Goal: Transaction & Acquisition: Download file/media

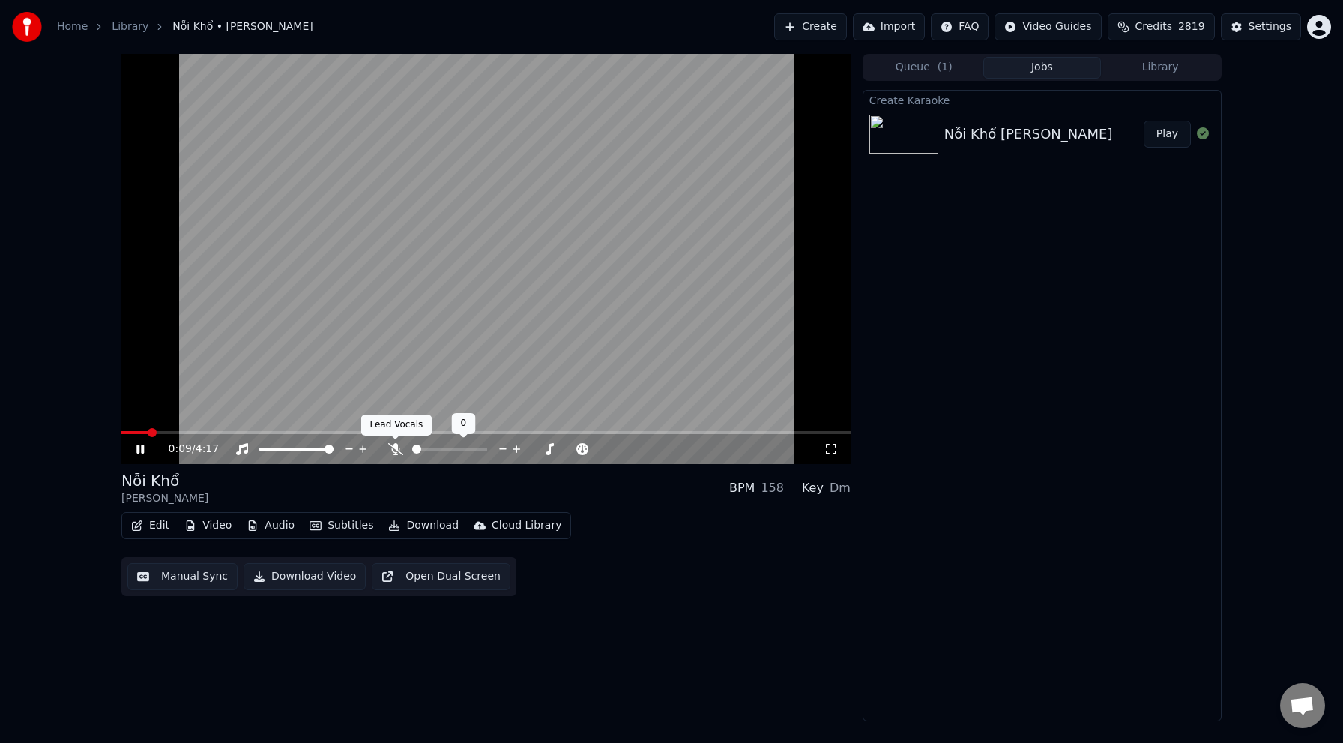
click at [398, 447] on icon at bounding box center [395, 449] width 15 height 12
click at [202, 432] on span at bounding box center [485, 432] width 729 height 3
click at [279, 433] on span at bounding box center [485, 432] width 729 height 3
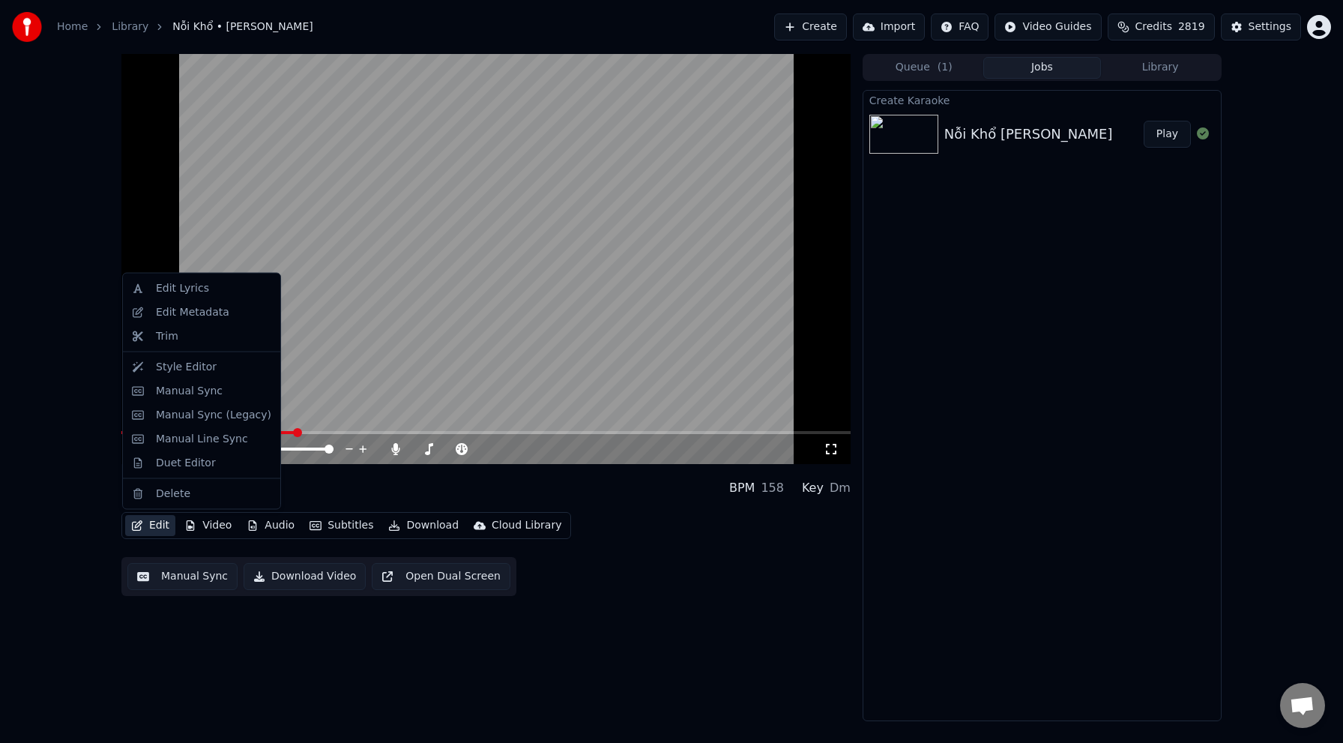
click at [152, 525] on button "Edit" at bounding box center [150, 525] width 50 height 21
click at [222, 291] on div "Edit Lyrics" at bounding box center [213, 288] width 115 height 15
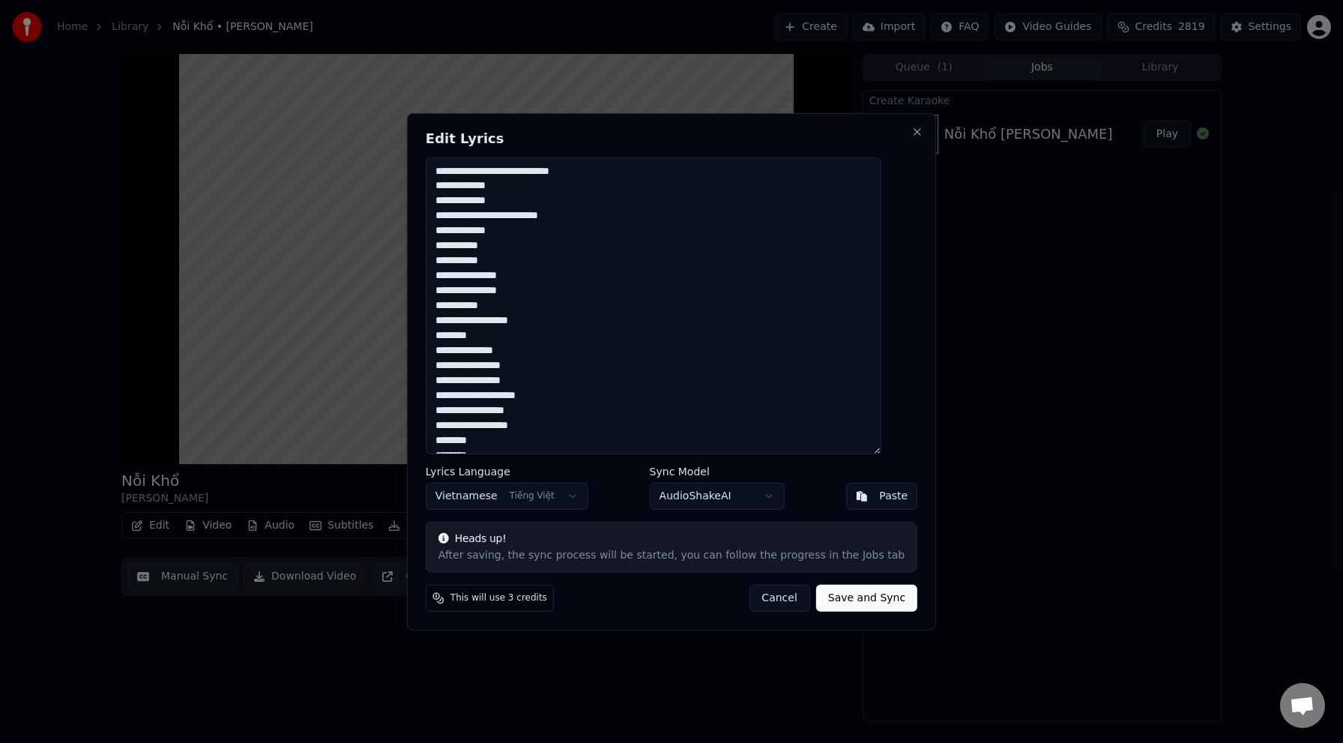
drag, startPoint x: 519, startPoint y: 263, endPoint x: 441, endPoint y: 262, distance: 77.2
click at [441, 262] on div "**********" at bounding box center [671, 370] width 529 height 517
drag, startPoint x: 510, startPoint y: 333, endPoint x: 434, endPoint y: 329, distance: 76.5
click at [434, 329] on div "**********" at bounding box center [671, 370] width 529 height 517
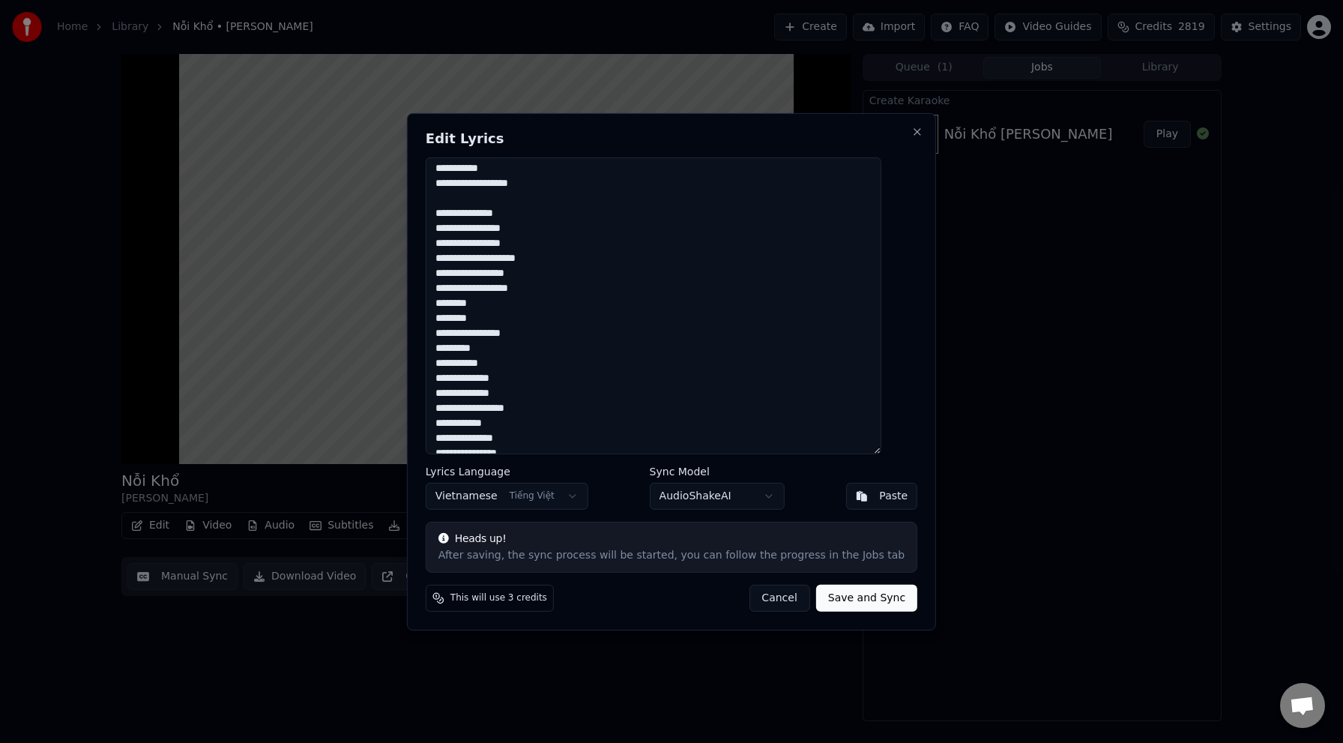
scroll to position [149, 0]
drag, startPoint x: 508, startPoint y: 339, endPoint x: 411, endPoint y: 339, distance: 97.4
click at [411, 339] on body "Home Library Nỗi Khổ • [PERSON_NAME] Create Import FAQ Video Guides Credits…" at bounding box center [671, 371] width 1343 height 743
click at [501, 339] on textarea "**********" at bounding box center [654, 305] width 456 height 297
drag, startPoint x: 507, startPoint y: 339, endPoint x: 443, endPoint y: 339, distance: 64.4
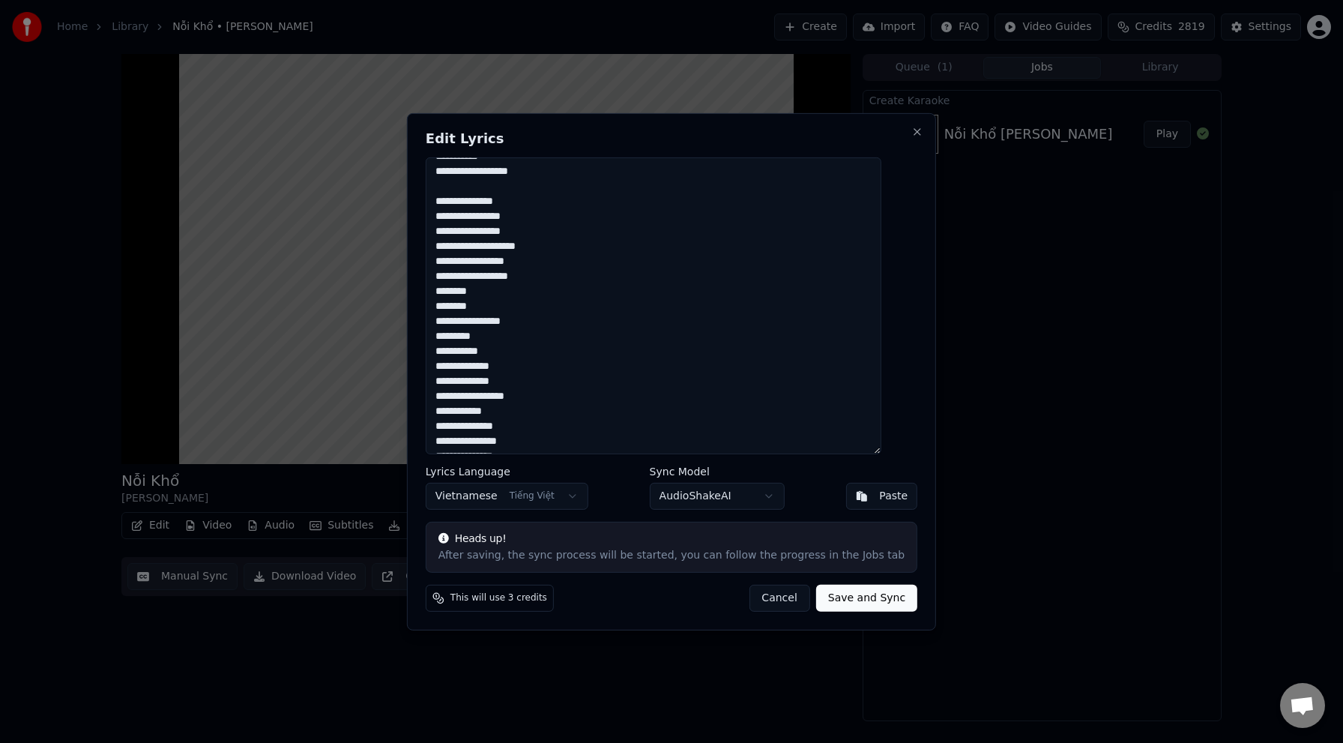
click at [443, 339] on div "**********" at bounding box center [671, 370] width 529 height 517
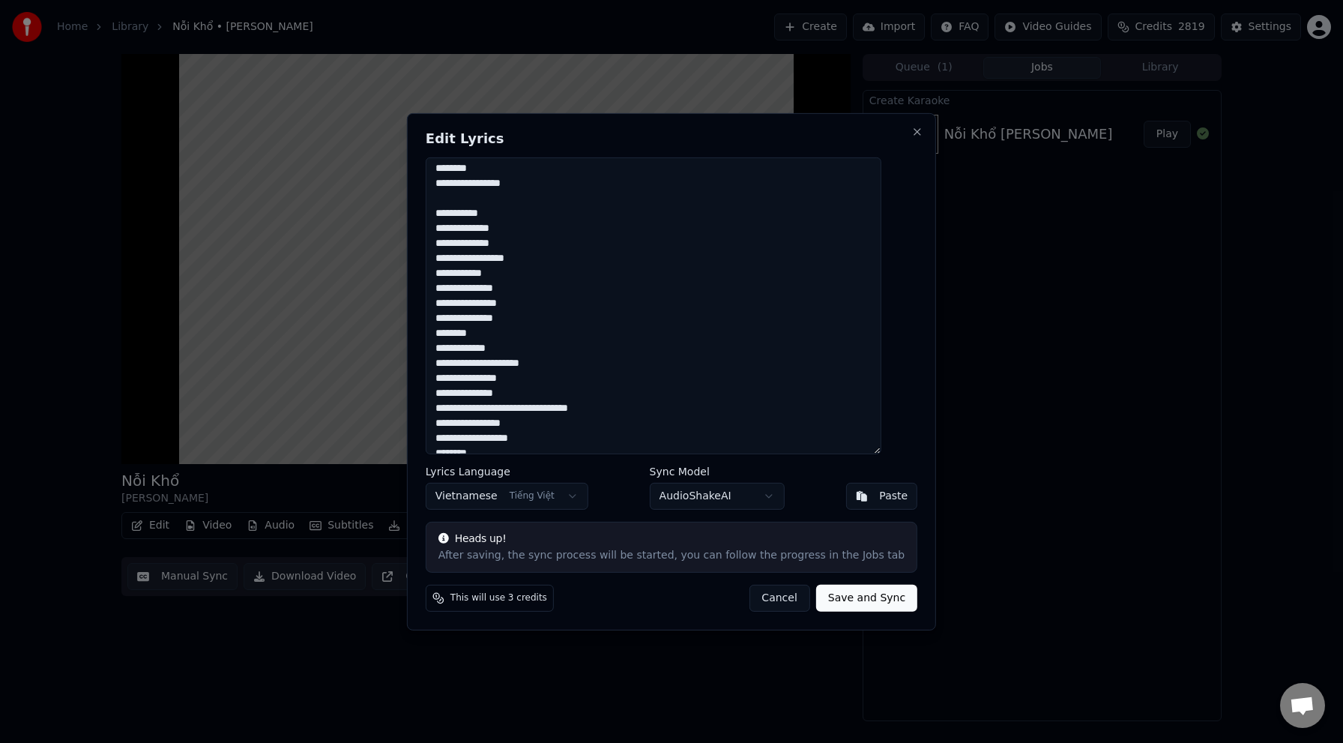
drag, startPoint x: 507, startPoint y: 333, endPoint x: 428, endPoint y: 333, distance: 78.7
click at [428, 333] on div "**********" at bounding box center [671, 370] width 529 height 517
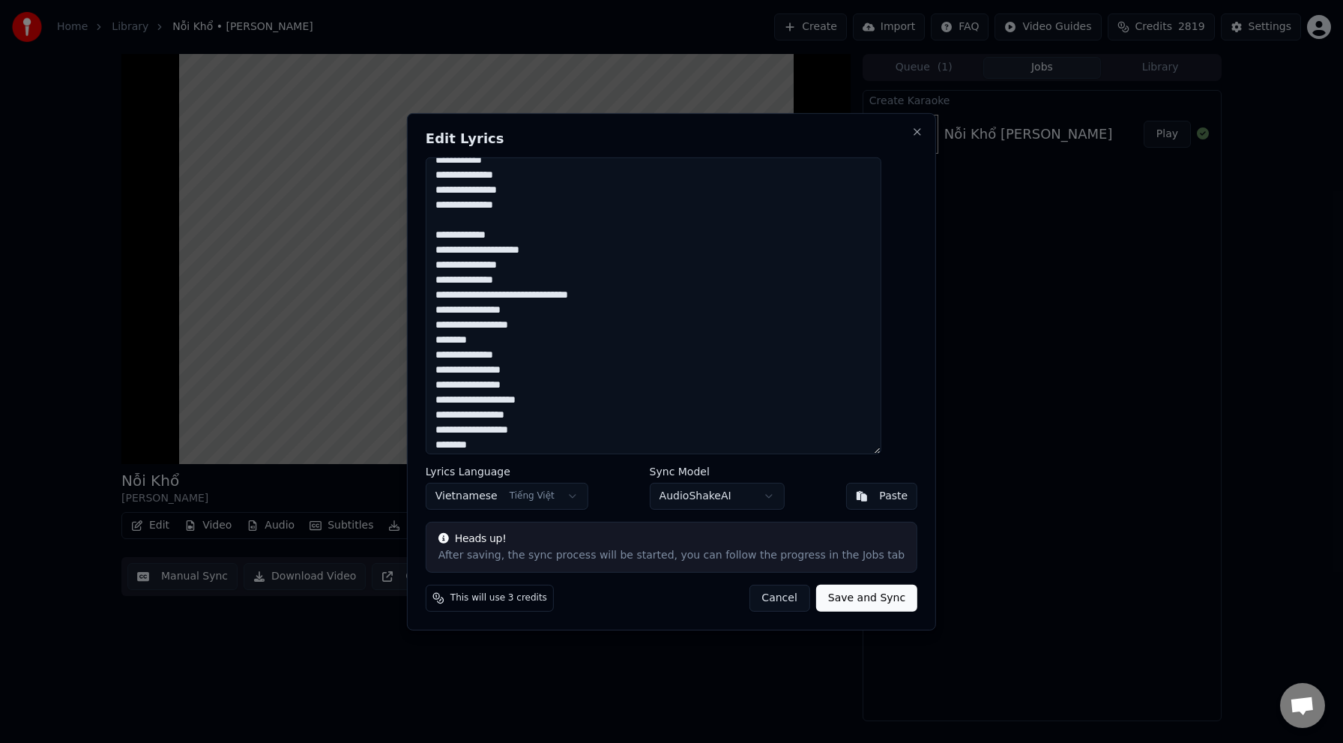
drag, startPoint x: 512, startPoint y: 340, endPoint x: 410, endPoint y: 340, distance: 101.9
click at [410, 340] on body "Home Library Nỗi Khổ • [PERSON_NAME] Create Import FAQ Video Guides Credits…" at bounding box center [671, 371] width 1343 height 743
click at [527, 338] on textarea "**********" at bounding box center [654, 305] width 456 height 297
drag, startPoint x: 507, startPoint y: 340, endPoint x: 459, endPoint y: 342, distance: 47.2
click at [459, 342] on textarea "**********" at bounding box center [654, 305] width 456 height 297
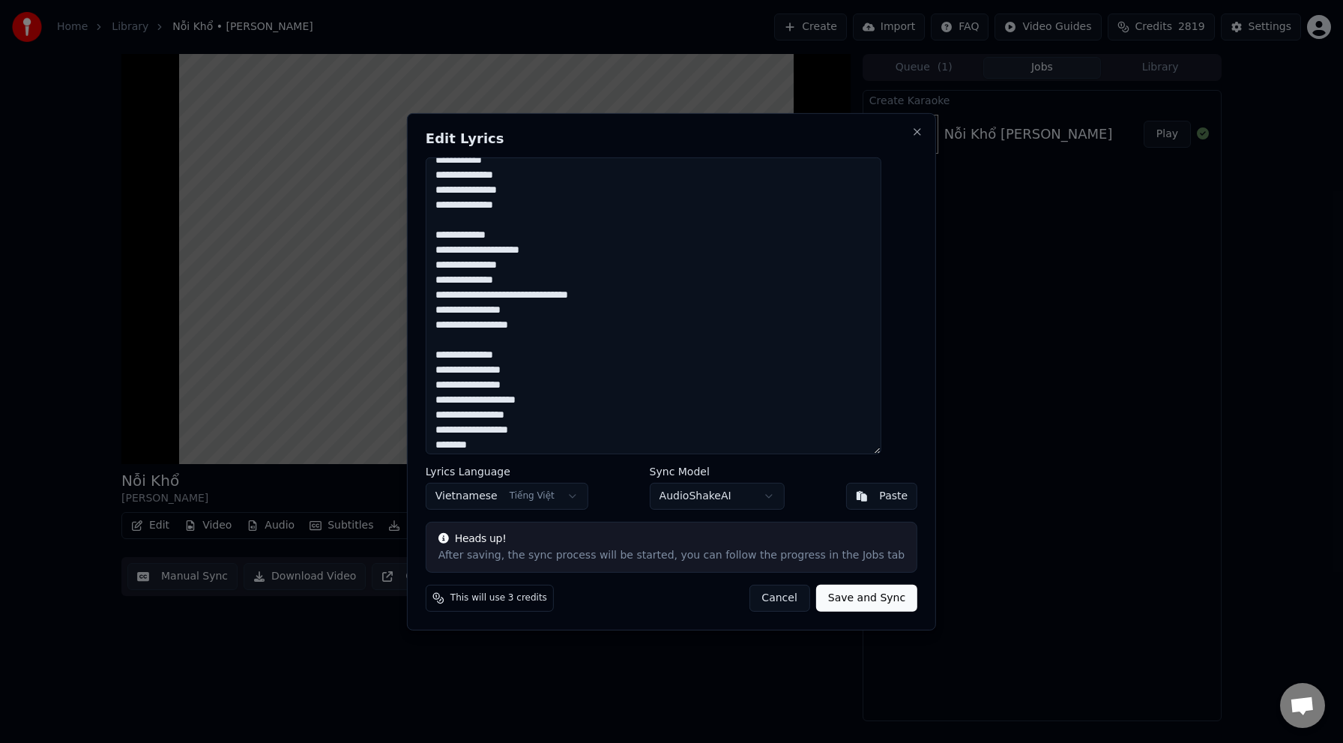
scroll to position [435, 0]
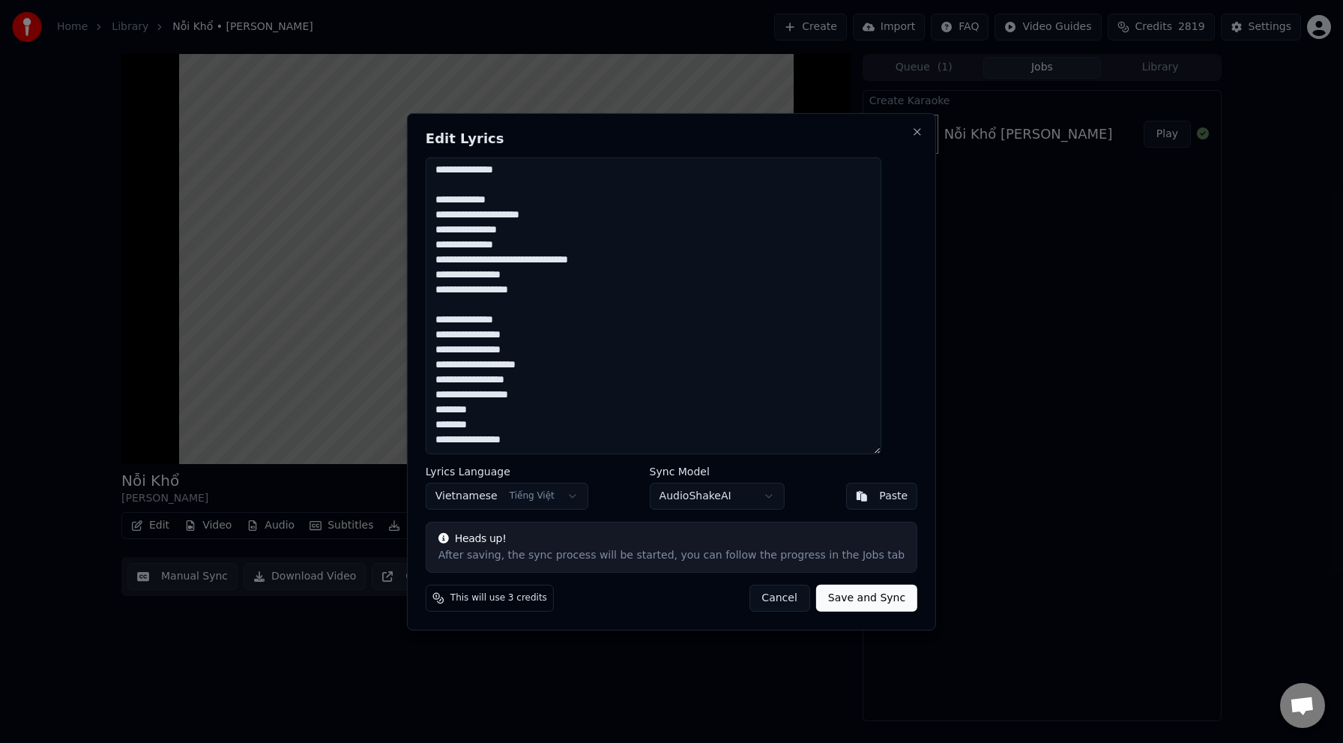
type textarea "**********"
click at [836, 595] on button "Save and Sync" at bounding box center [866, 597] width 101 height 27
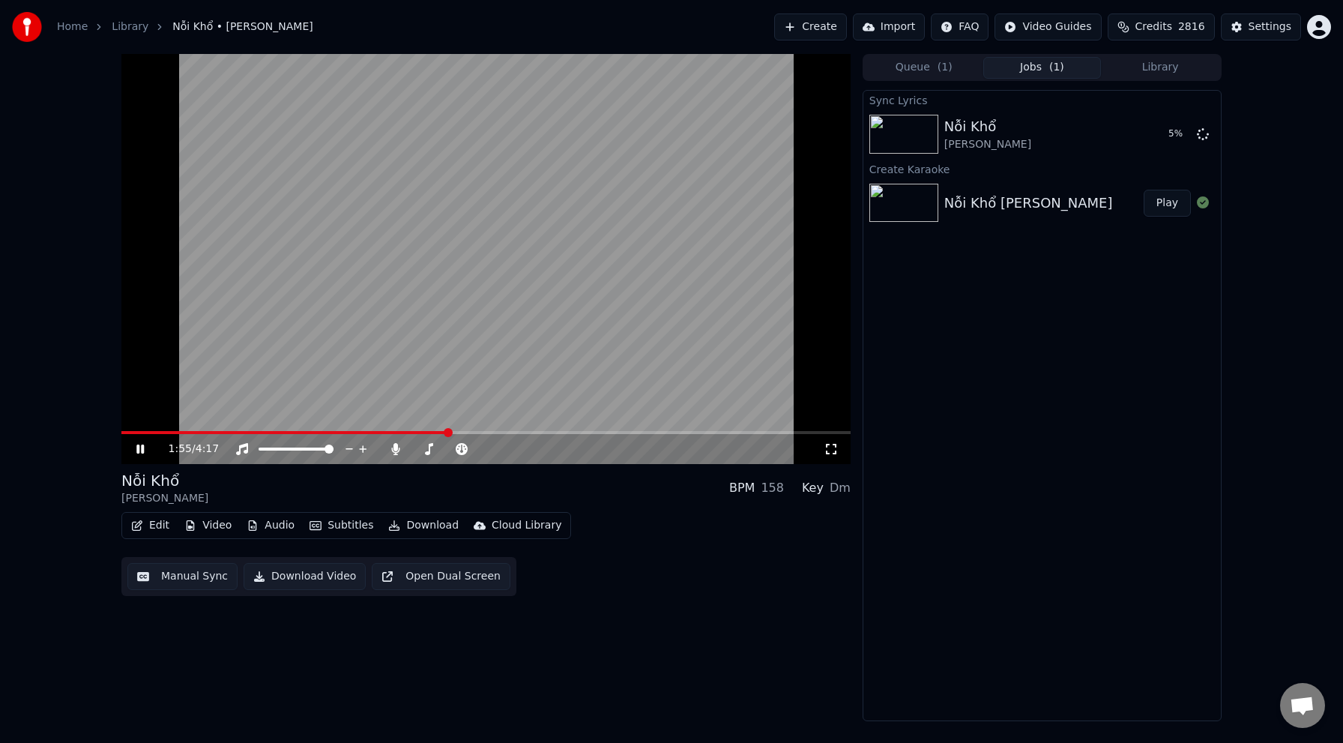
click at [479, 431] on span at bounding box center [485, 432] width 729 height 3
click at [511, 432] on span at bounding box center [485, 432] width 729 height 3
click at [584, 434] on div "2:35 / 4:17" at bounding box center [485, 449] width 729 height 30
click at [595, 430] on video at bounding box center [485, 259] width 729 height 410
click at [595, 433] on span at bounding box center [485, 432] width 729 height 3
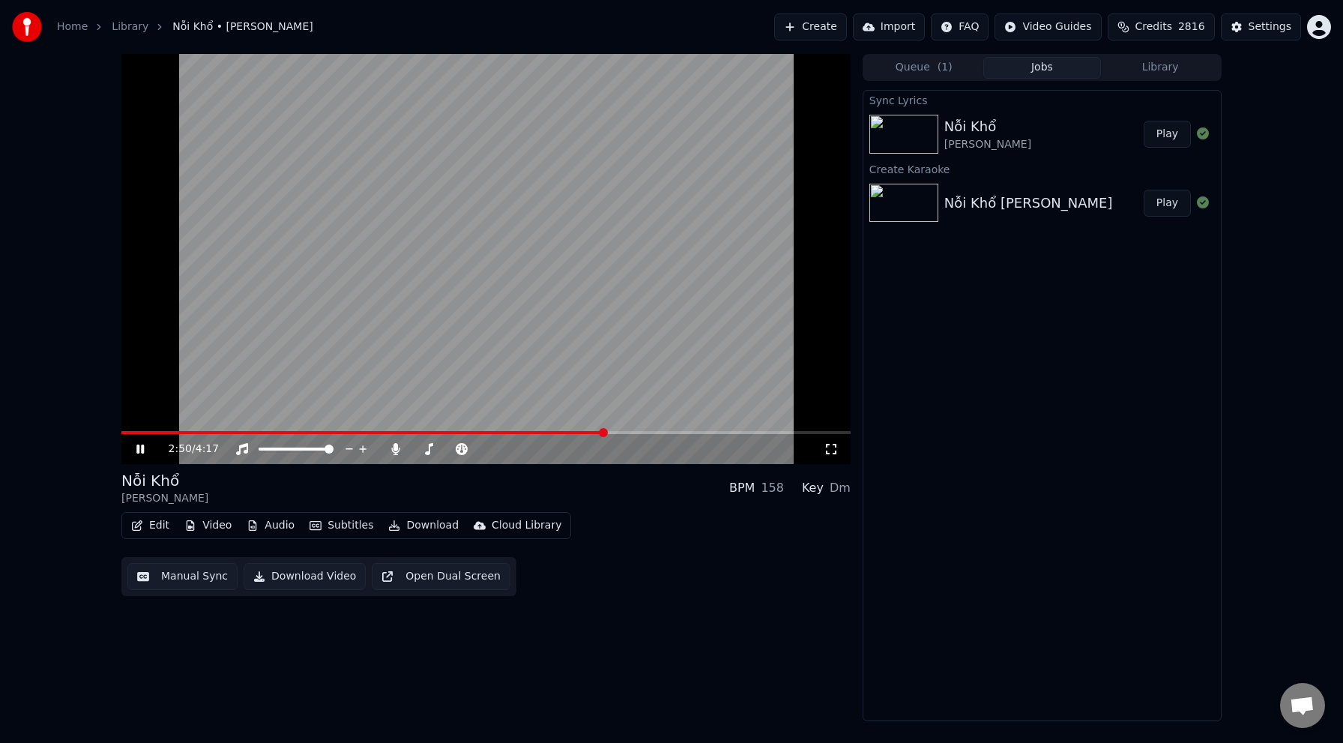
click at [1164, 131] on button "Play" at bounding box center [1166, 134] width 47 height 27
click at [269, 432] on span at bounding box center [485, 432] width 729 height 3
click at [381, 432] on span at bounding box center [485, 432] width 729 height 3
click at [558, 435] on div "1:33 / 4:17" at bounding box center [485, 449] width 729 height 30
click at [563, 435] on div "1:33 / 4:17" at bounding box center [485, 449] width 729 height 30
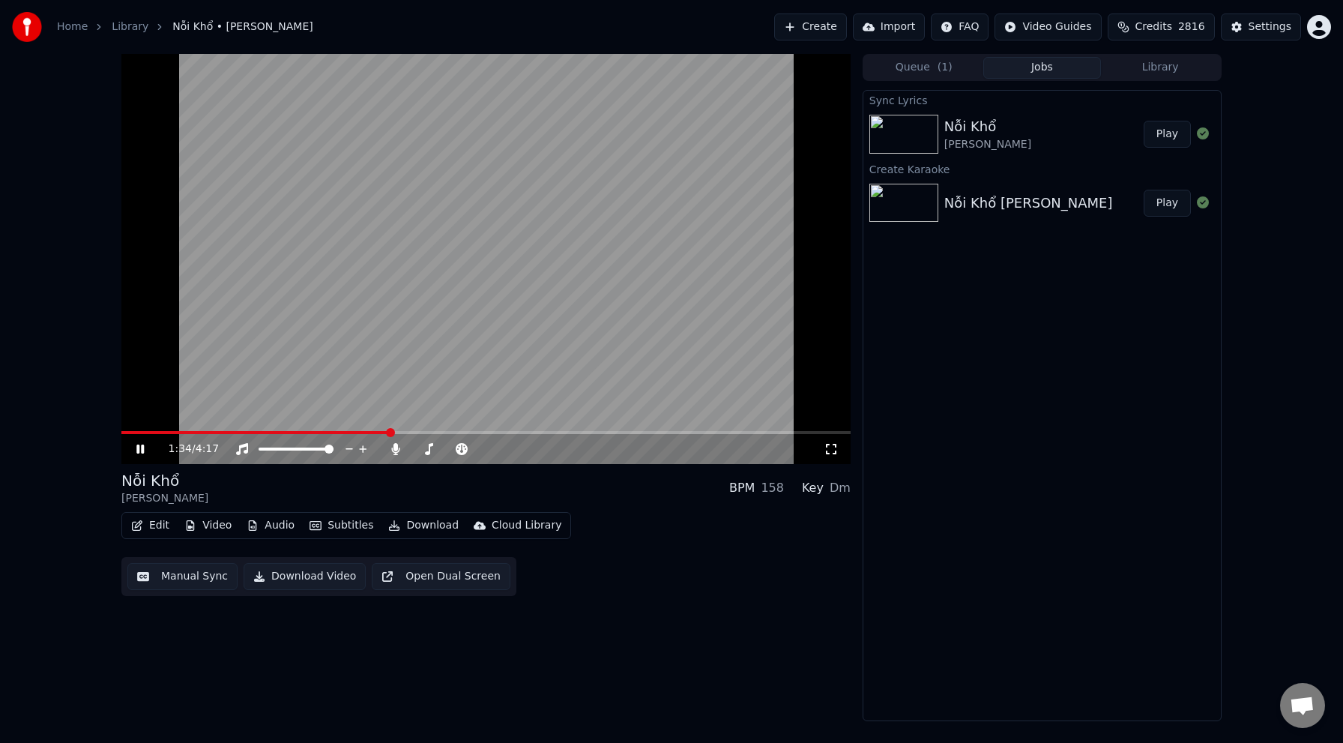
click at [569, 433] on span at bounding box center [485, 432] width 729 height 3
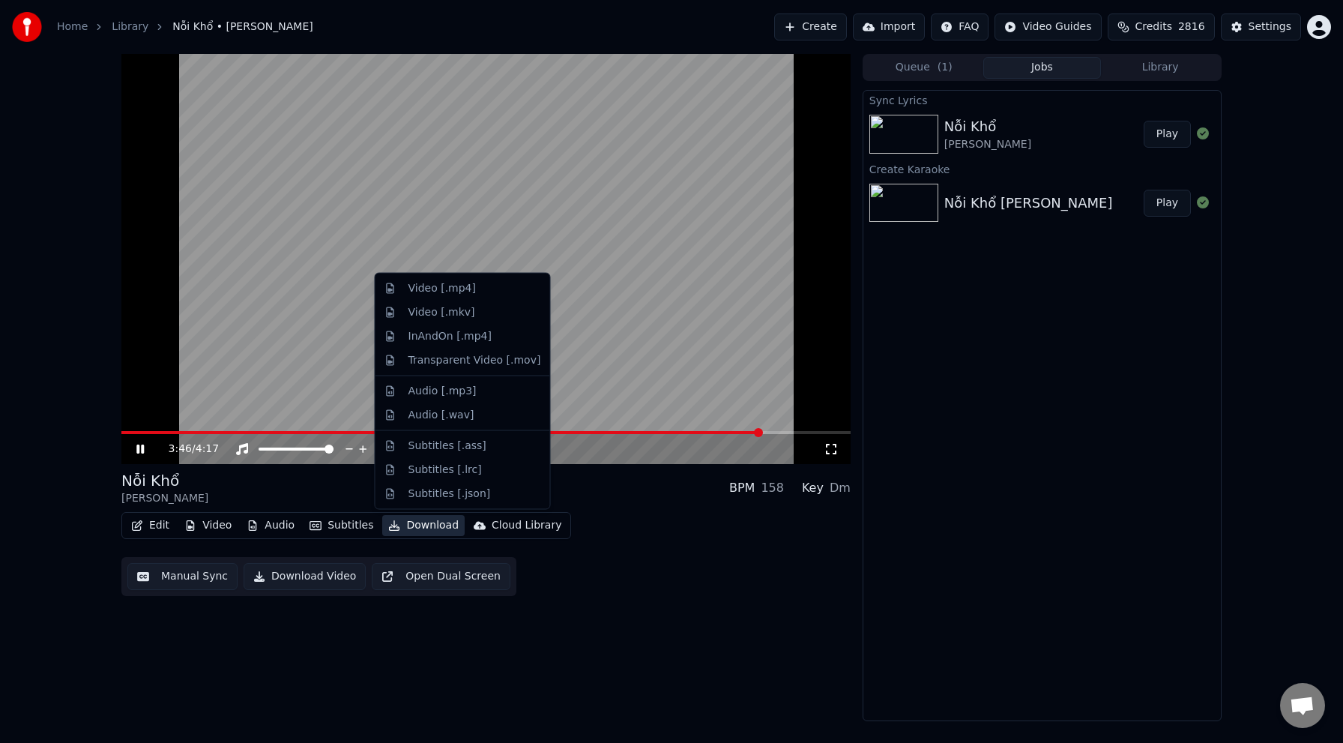
click at [419, 525] on button "Download" at bounding box center [423, 525] width 82 height 21
click at [445, 287] on div "Video [.mp4]" at bounding box center [441, 288] width 67 height 15
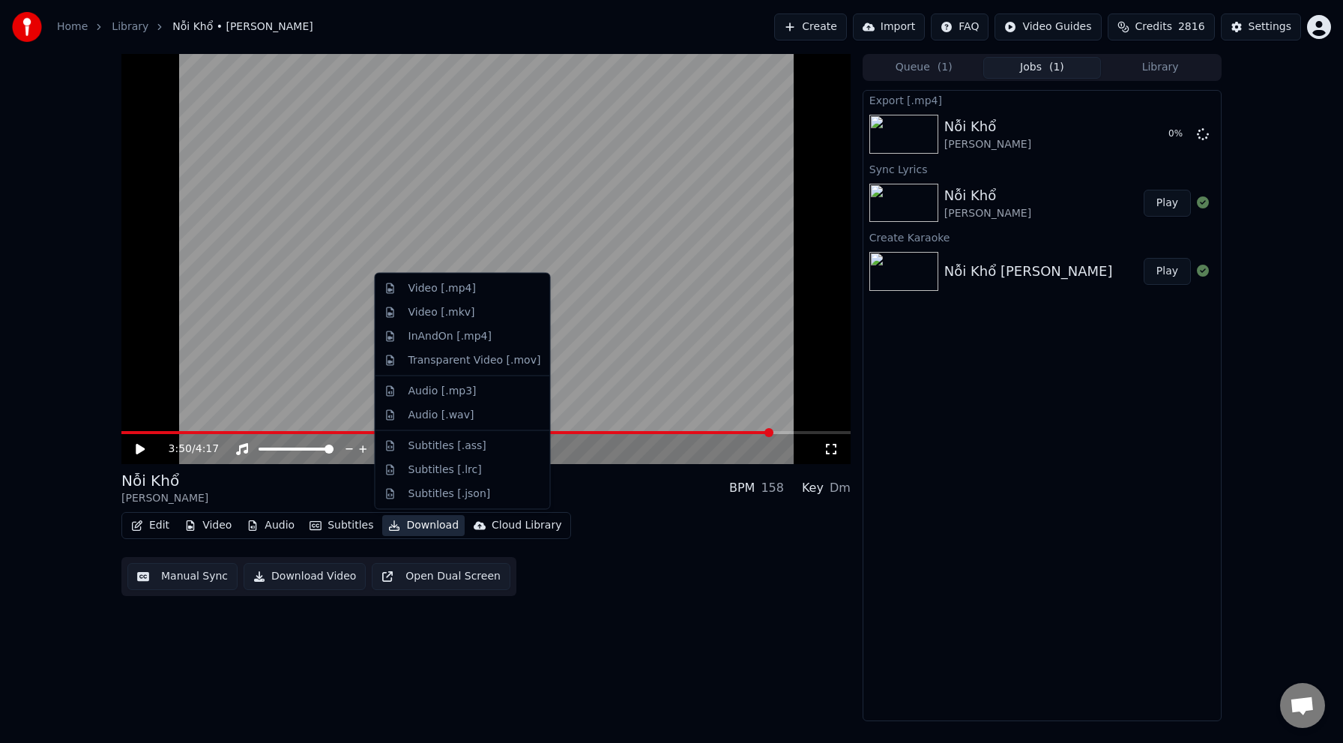
click at [961, 486] on div "Export [.mp4] Nỗi Khổ [PERSON_NAME] 0 % Sync Lyrics Nỗi Khổ [PERSON_NAM…" at bounding box center [1041, 405] width 359 height 631
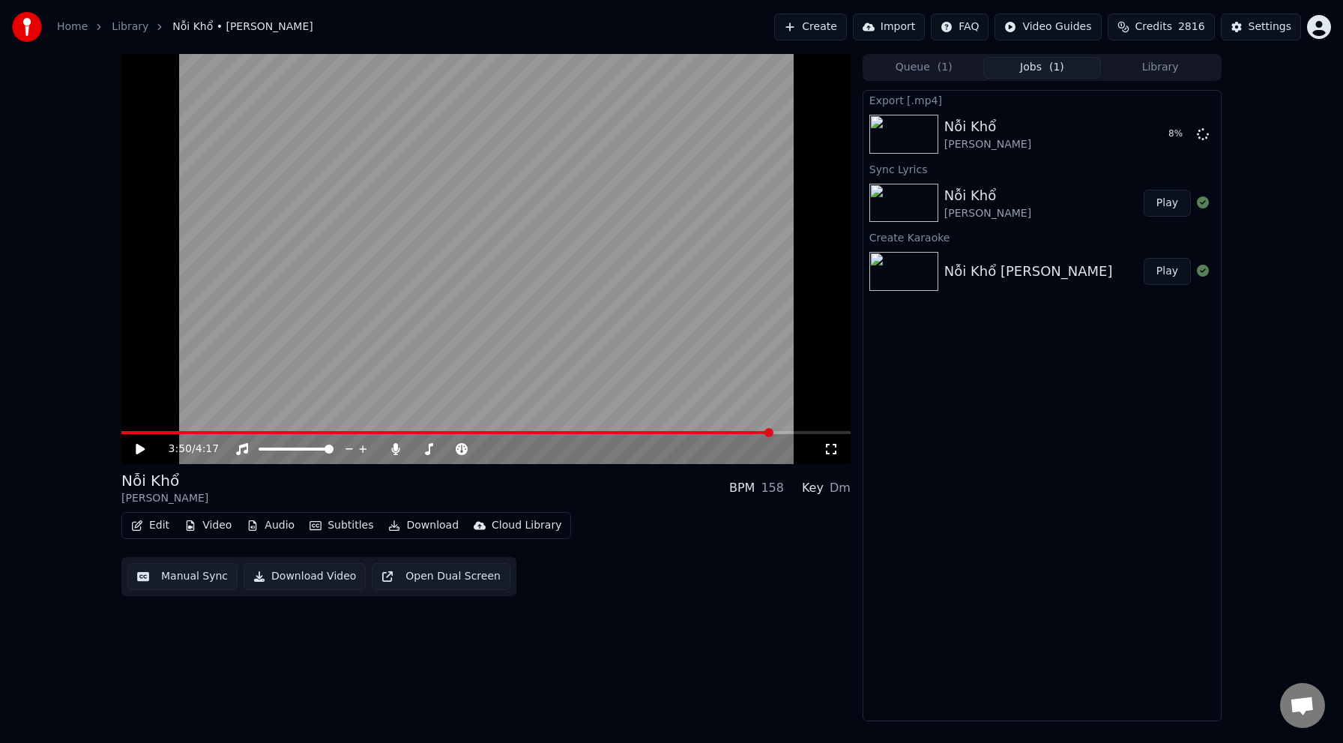
click at [674, 295] on video at bounding box center [485, 259] width 729 height 410
click at [394, 445] on icon at bounding box center [395, 449] width 8 height 12
click at [1170, 133] on button "Show" at bounding box center [1164, 134] width 54 height 27
click at [428, 523] on button "Download" at bounding box center [423, 525] width 82 height 21
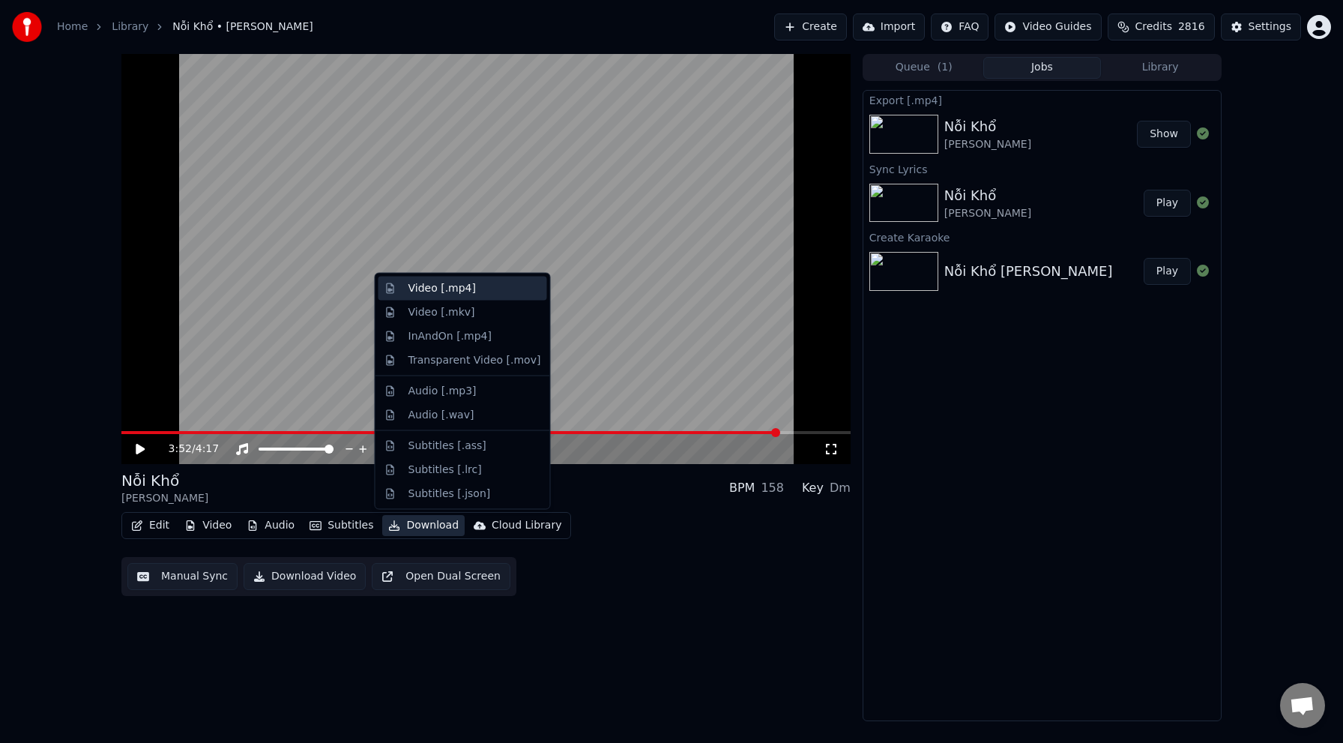
click at [468, 289] on div "Video [.mp4]" at bounding box center [441, 288] width 67 height 15
